Goal: Transaction & Acquisition: Book appointment/travel/reservation

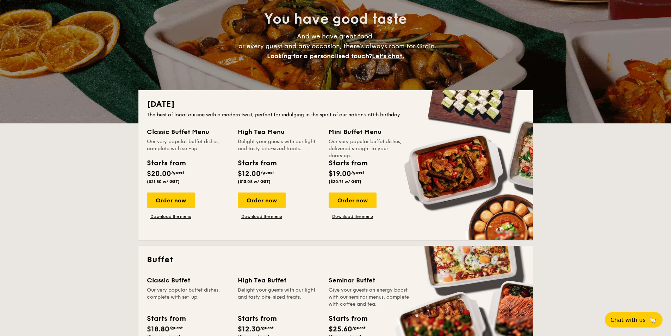
scroll to position [141, 0]
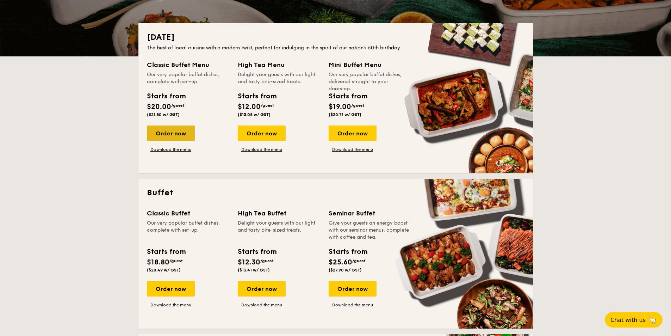
click at [162, 130] on div "Order now" at bounding box center [171, 133] width 48 height 16
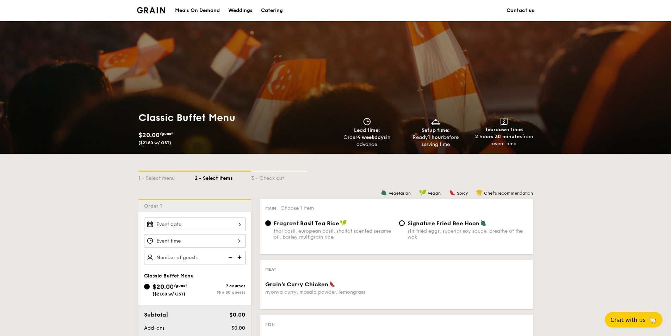
click at [291, 225] on span "Fragrant Basil Tea Rice" at bounding box center [307, 223] width 66 height 7
click at [271, 225] on input "Fragrant Basil Tea Rice thai basil, european basil, shallot scented sesame oil,…" at bounding box center [268, 223] width 6 height 6
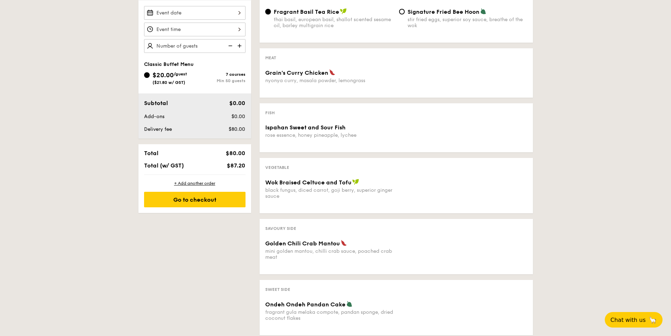
scroll to position [70, 0]
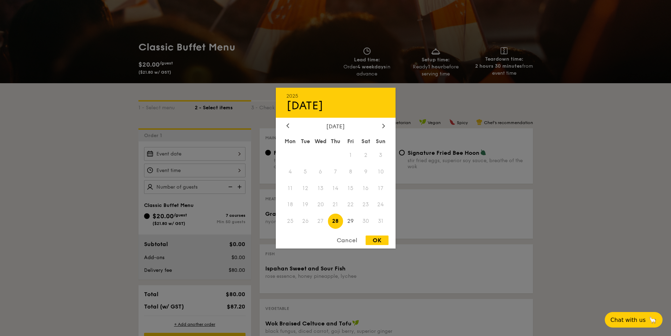
click at [232, 154] on div "2025 Aug [DATE] Tue Wed Thu Fri Sat Sun 1 2 3 4 5 6 7 8 9 10 11 12 13 14 15 16 …" at bounding box center [195, 154] width 102 height 14
click at [354, 217] on span "29" at bounding box center [350, 221] width 15 height 15
click at [380, 245] on div "OK" at bounding box center [377, 240] width 23 height 10
type input "[DATE]"
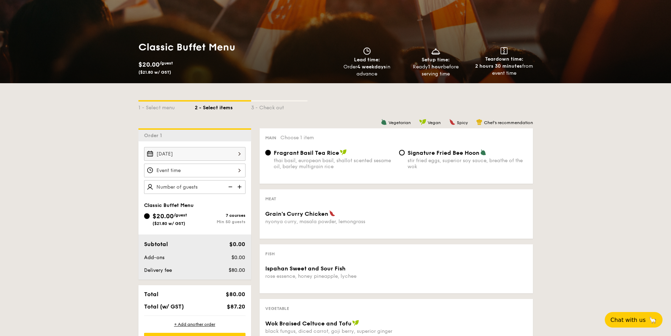
click at [204, 176] on div at bounding box center [195, 171] width 102 height 14
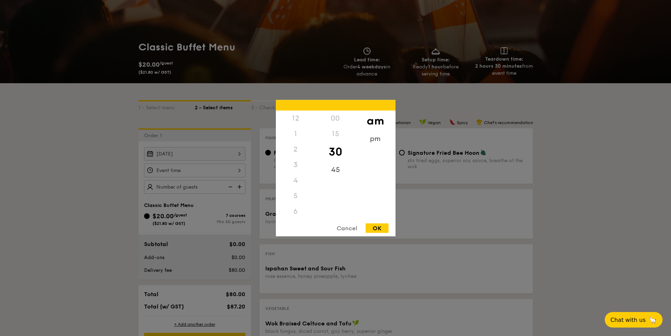
scroll to position [78, 0]
click at [204, 176] on div at bounding box center [335, 168] width 671 height 336
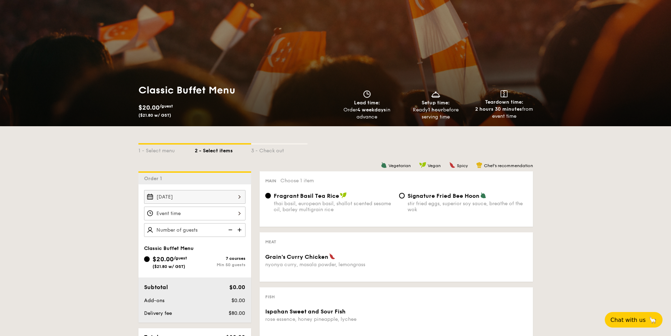
scroll to position [35, 0]
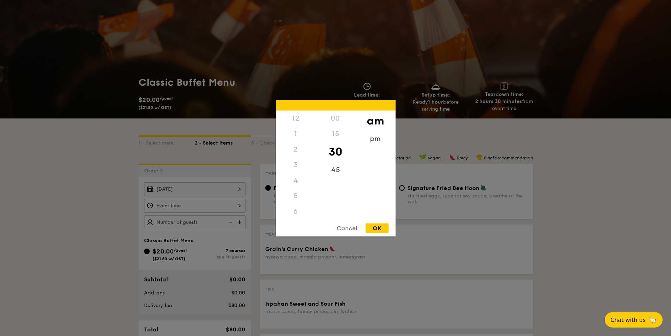
click at [188, 209] on div "12 1 2 3 4 5 6 7 8 9 10 11 00 15 30 45 am pm Cancel OK" at bounding box center [195, 206] width 102 height 14
click at [378, 224] on div "OK" at bounding box center [377, 228] width 23 height 10
type input "10:30AM"
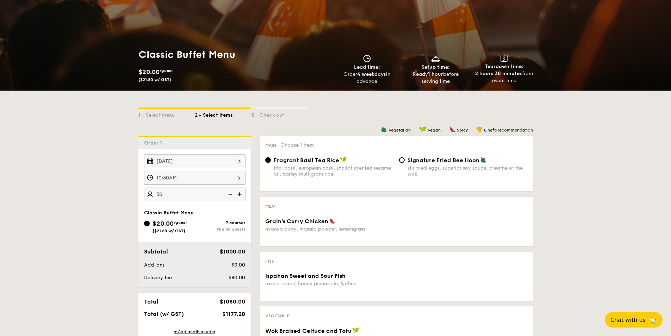
scroll to position [141, 0]
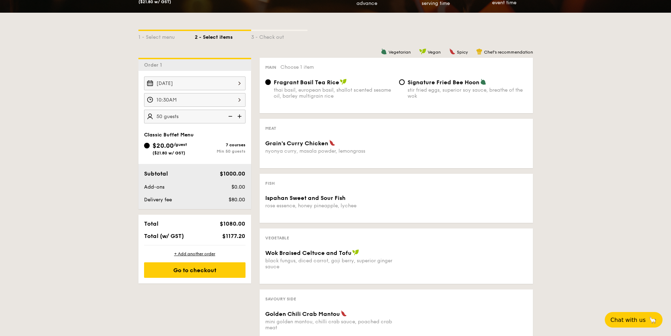
click at [241, 115] on img at bounding box center [240, 116] width 11 height 13
click at [240, 115] on img at bounding box center [240, 116] width 11 height 13
click at [229, 115] on img at bounding box center [230, 116] width 11 height 13
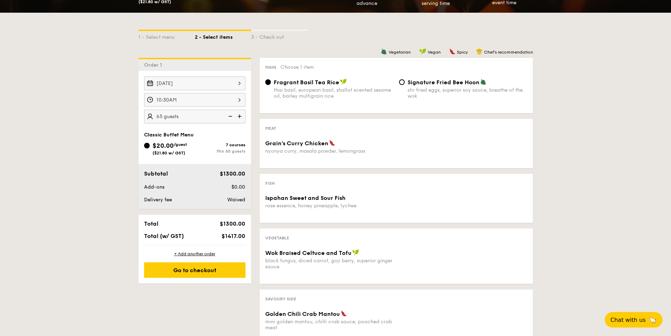
click at [229, 115] on img at bounding box center [230, 116] width 11 height 13
click at [243, 117] on img at bounding box center [240, 116] width 11 height 13
click at [235, 121] on img at bounding box center [240, 116] width 11 height 13
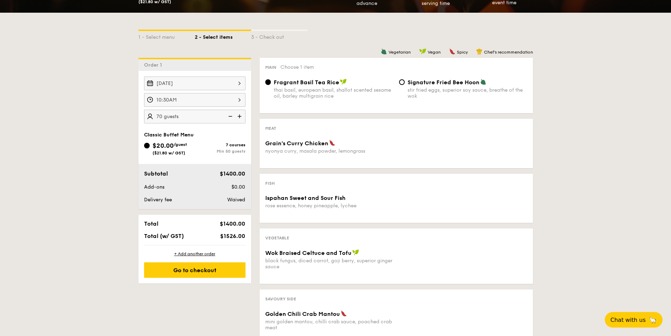
click at [235, 121] on img at bounding box center [230, 116] width 11 height 13
click at [240, 122] on img at bounding box center [240, 116] width 11 height 13
type input "70 guests"
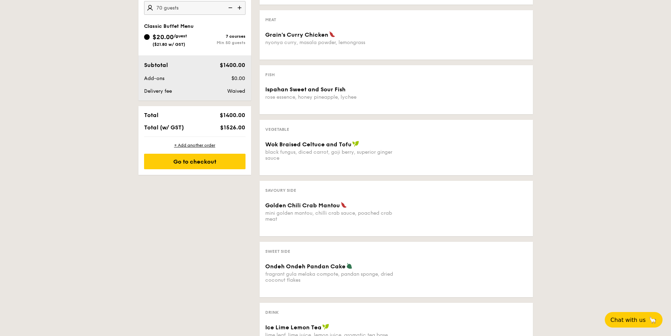
scroll to position [249, 0]
